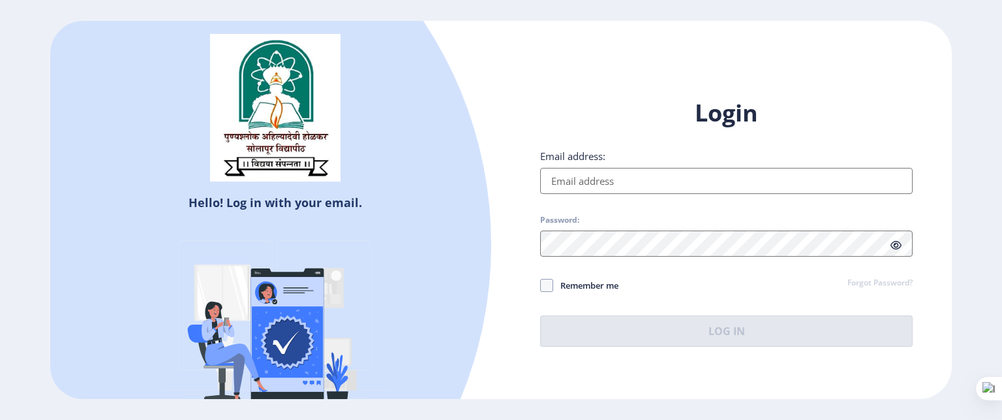
type input "[EMAIL_ADDRESS][DOMAIN_NAME]"
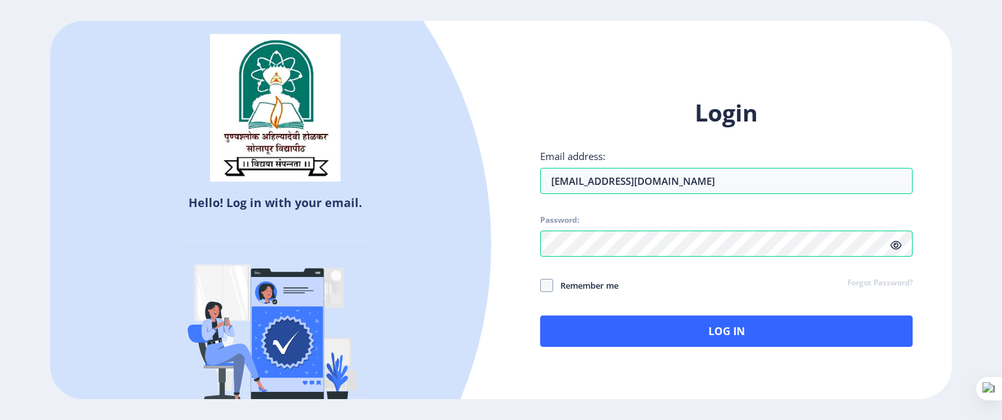
click at [897, 245] on icon at bounding box center [896, 245] width 11 height 10
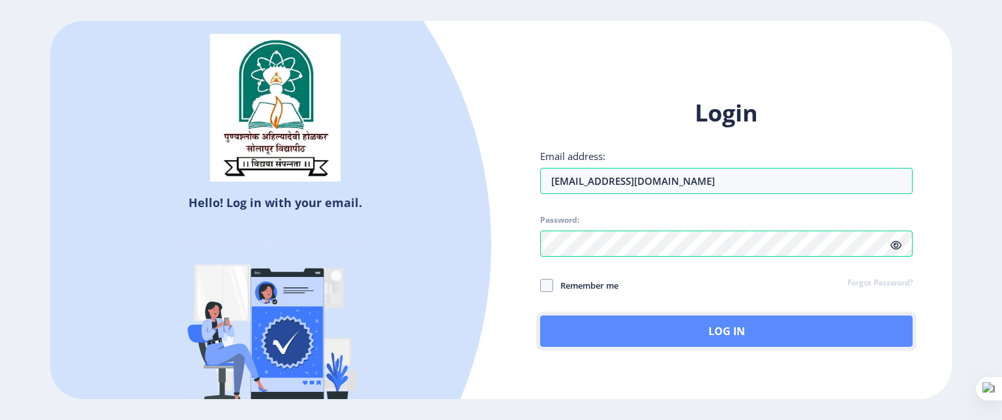
click at [811, 326] on button "Log In" at bounding box center [726, 330] width 373 height 31
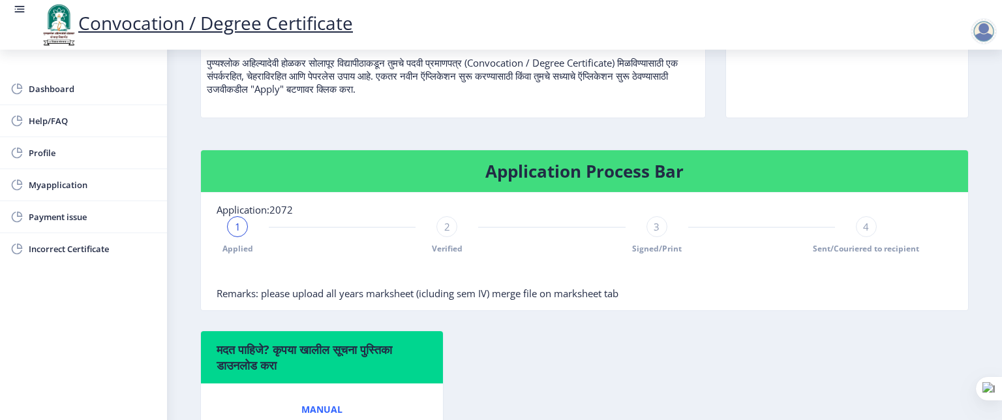
scroll to position [198, 0]
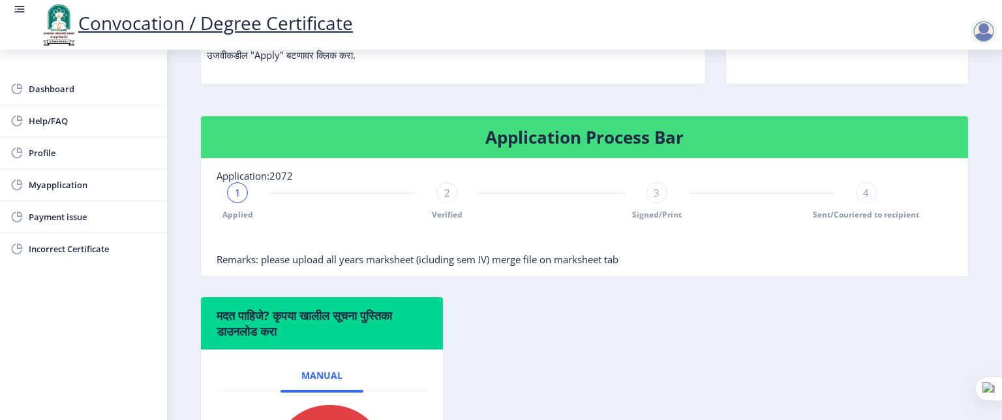
click at [657, 199] on span "3" at bounding box center [657, 192] width 6 height 13
click at [452, 203] on div "2" at bounding box center [447, 192] width 21 height 21
click at [658, 203] on div "3" at bounding box center [657, 192] width 21 height 21
click at [863, 199] on span "4" at bounding box center [866, 192] width 6 height 13
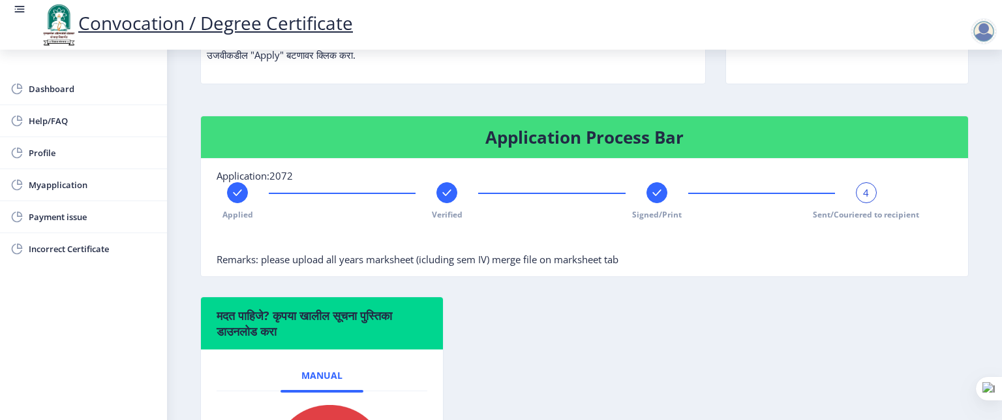
click at [655, 196] on icon at bounding box center [657, 192] width 8 height 7
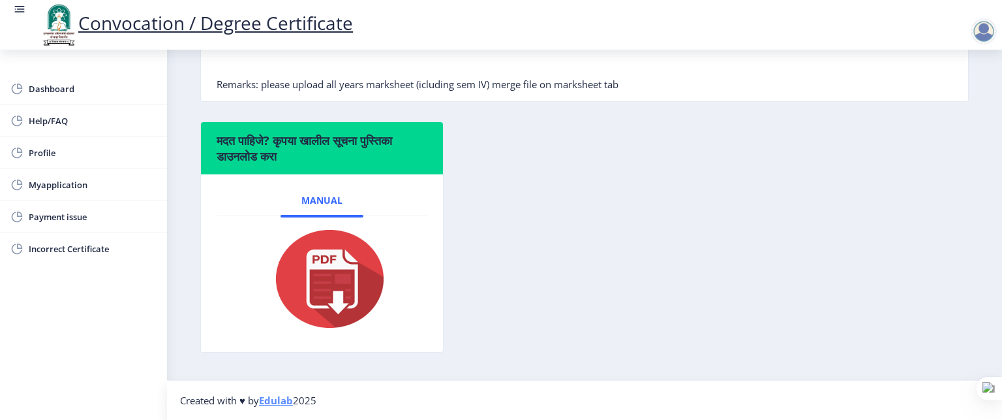
scroll to position [0, 0]
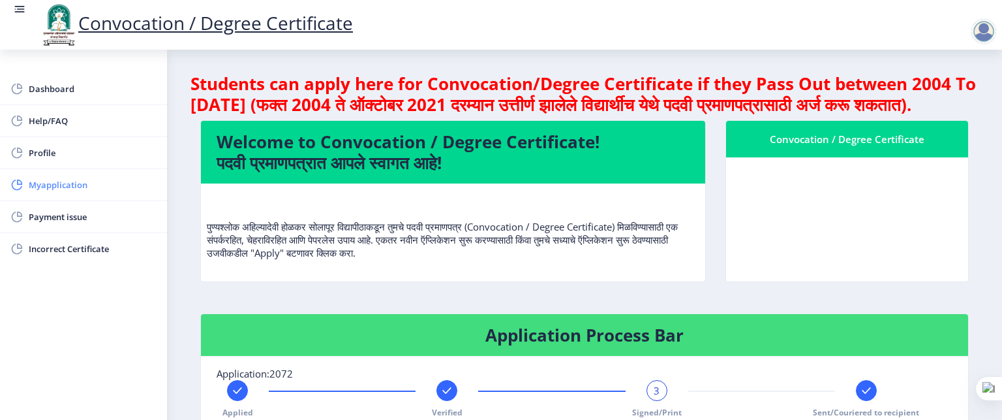
click at [73, 179] on span "Myapplication" at bounding box center [93, 185] width 128 height 16
